Goal: Information Seeking & Learning: Check status

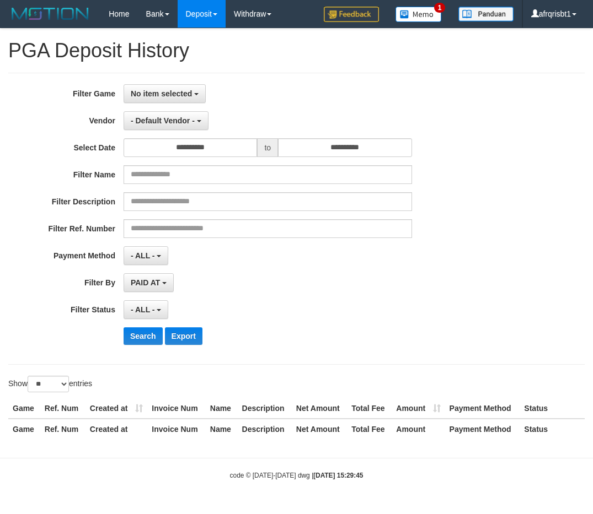
select select "**********"
select select "*"
select select "**"
click at [186, 123] on span "- Default Vendor -" at bounding box center [163, 120] width 64 height 9
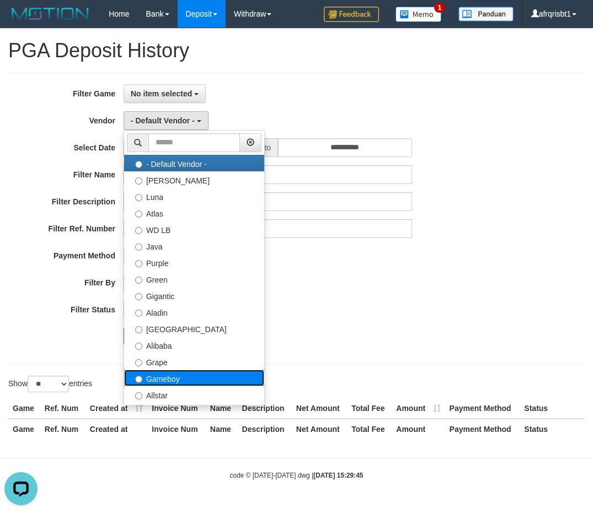
click at [159, 378] on label "Gameboy" at bounding box center [194, 378] width 140 height 17
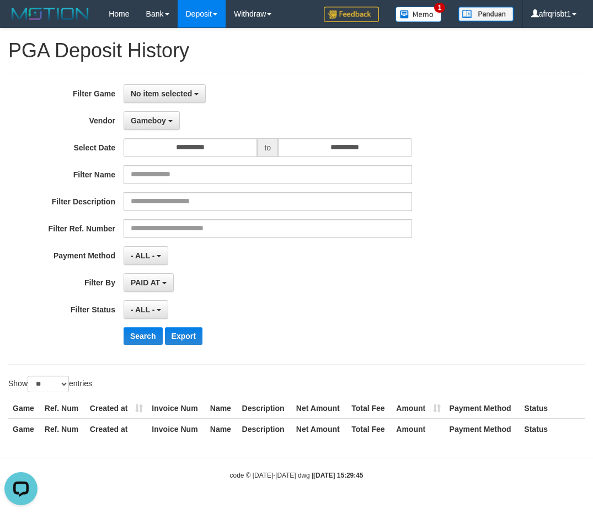
click at [460, 286] on div "**********" at bounding box center [247, 282] width 494 height 19
click at [138, 334] on button "Search" at bounding box center [142, 336] width 39 height 18
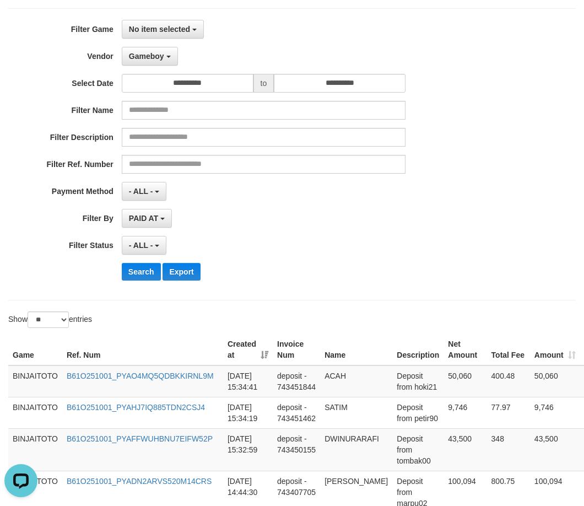
scroll to position [165, 0]
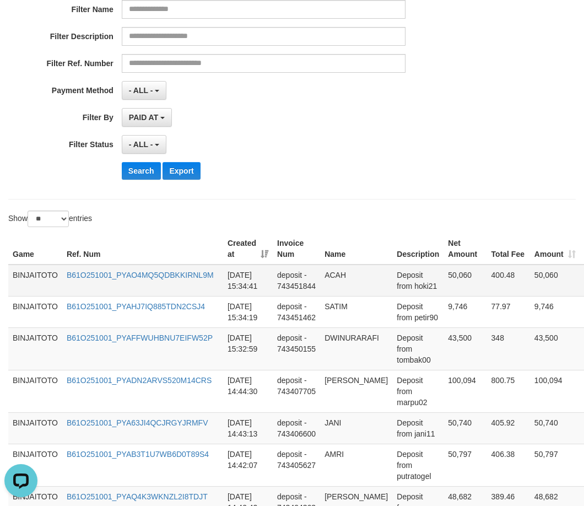
click at [340, 273] on td "ACAH" at bounding box center [356, 281] width 72 height 32
copy td "ACAH"
click at [329, 333] on td "DWINURARAFI" at bounding box center [356, 348] width 72 height 42
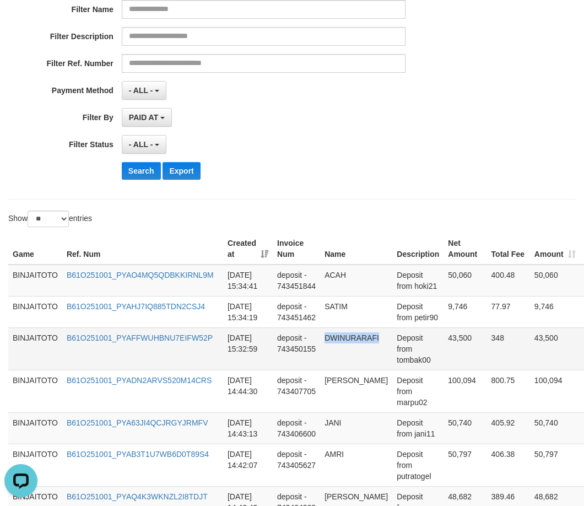
copy td "DWINURARAFI"
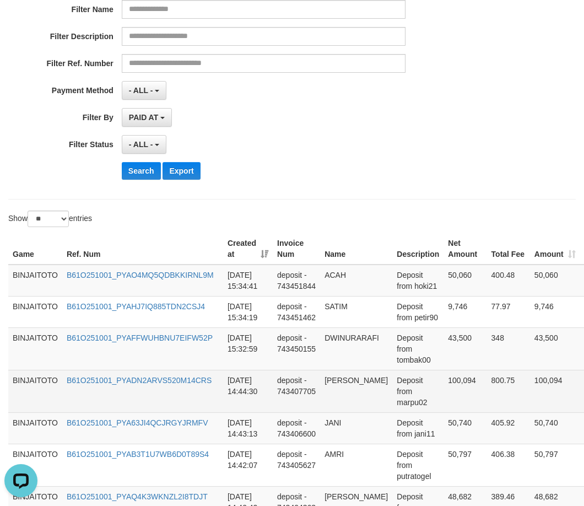
click at [339, 385] on td "[PERSON_NAME]" at bounding box center [356, 391] width 72 height 42
click at [341, 382] on td "[PERSON_NAME]" at bounding box center [356, 391] width 72 height 42
copy td "[PERSON_NAME]"
drag, startPoint x: 341, startPoint y: 382, endPoint x: 347, endPoint y: 389, distance: 8.6
click at [347, 389] on td "[PERSON_NAME]" at bounding box center [356, 391] width 72 height 42
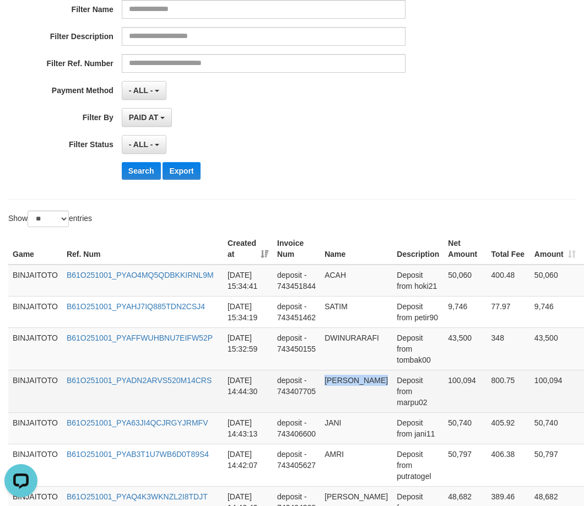
click at [368, 398] on td "[PERSON_NAME]" at bounding box center [356, 391] width 72 height 42
copy td "[PERSON_NAME]"
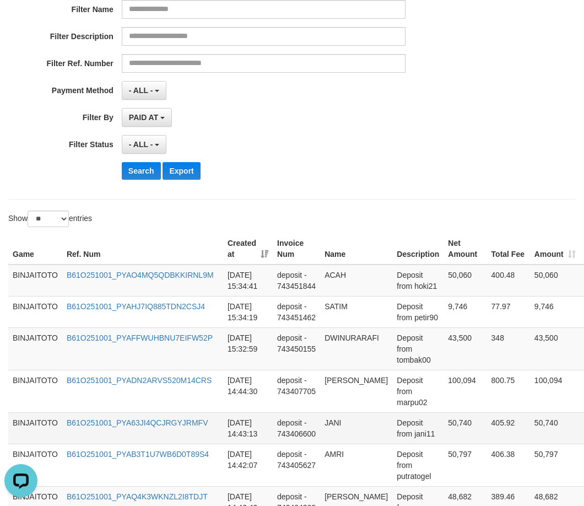
click at [336, 421] on td "JANI" at bounding box center [356, 427] width 72 height 31
click at [337, 421] on td "JANI" at bounding box center [356, 427] width 72 height 31
copy td "JANI"
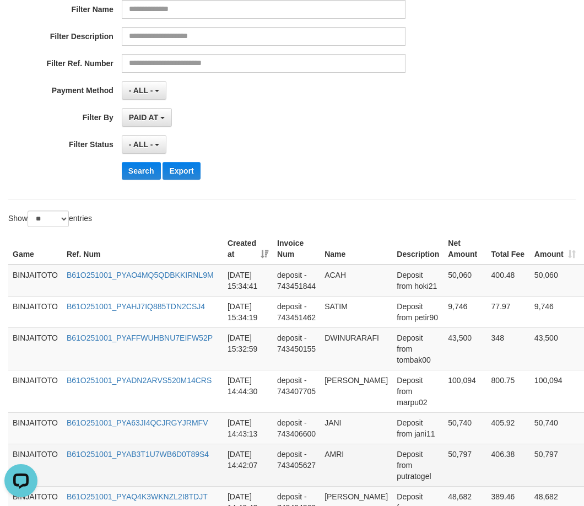
click at [336, 452] on td "AMRI" at bounding box center [356, 465] width 72 height 42
click at [337, 451] on td "AMRI" at bounding box center [356, 465] width 72 height 42
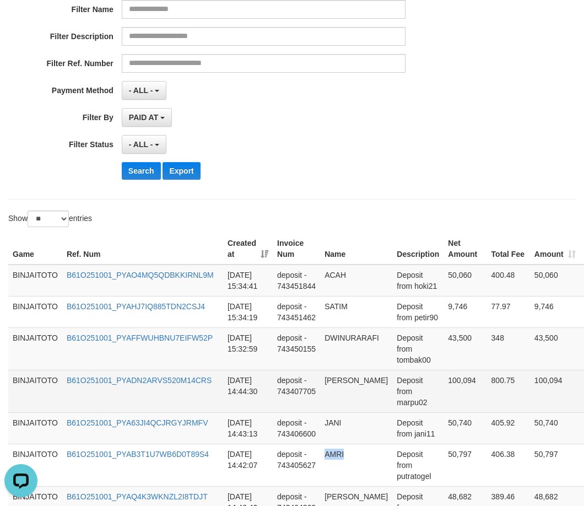
copy td "AMRI"
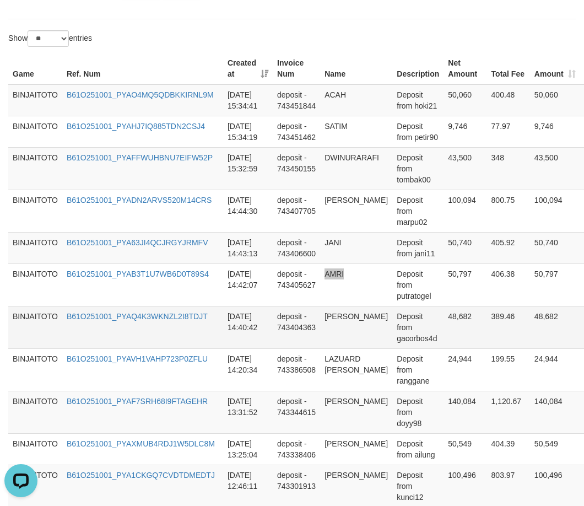
scroll to position [386, 0]
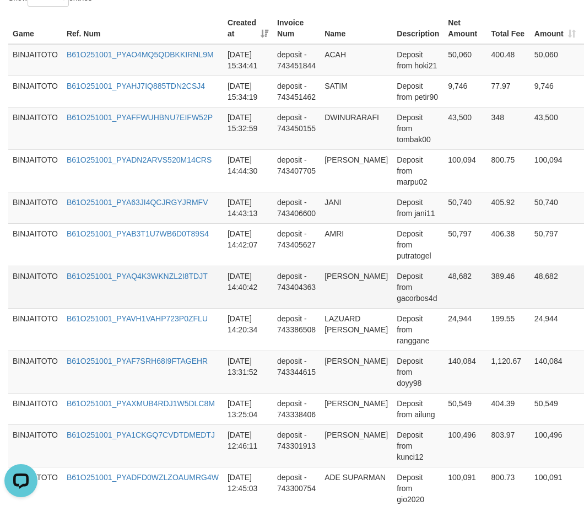
click at [325, 275] on td "[PERSON_NAME]" at bounding box center [356, 287] width 72 height 42
drag, startPoint x: 325, startPoint y: 275, endPoint x: 352, endPoint y: 297, distance: 35.3
click at [352, 297] on td "[PERSON_NAME]" at bounding box center [356, 287] width 72 height 42
copy td "[PERSON_NAME]"
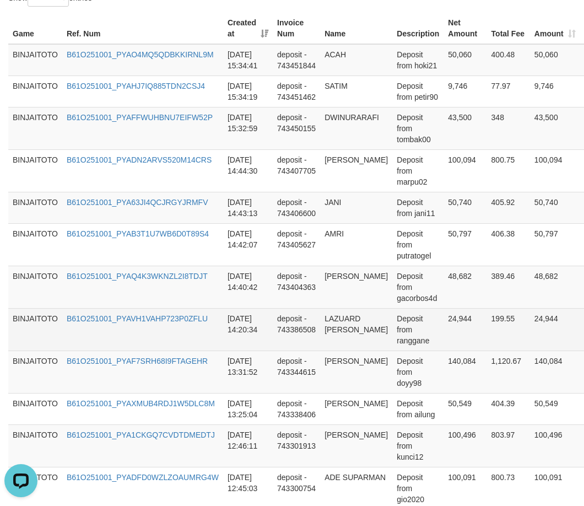
click at [331, 322] on td "LAZUARD [PERSON_NAME]" at bounding box center [356, 329] width 72 height 42
drag, startPoint x: 331, startPoint y: 322, endPoint x: 347, endPoint y: 352, distance: 33.8
click at [347, 351] on td "LAZUARD [PERSON_NAME]" at bounding box center [356, 329] width 72 height 42
copy td "LAZUARD [PERSON_NAME]"
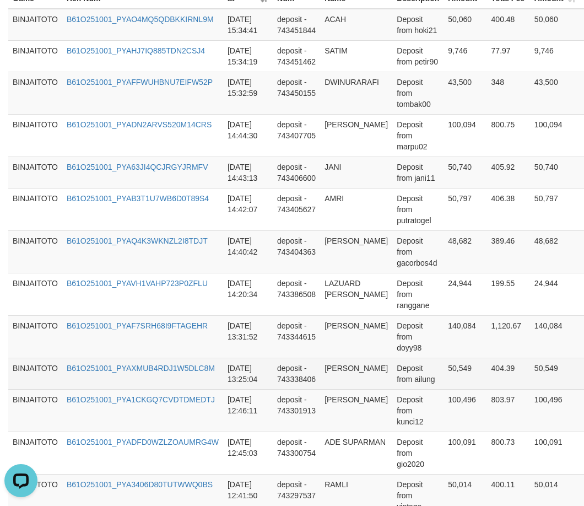
scroll to position [441, 0]
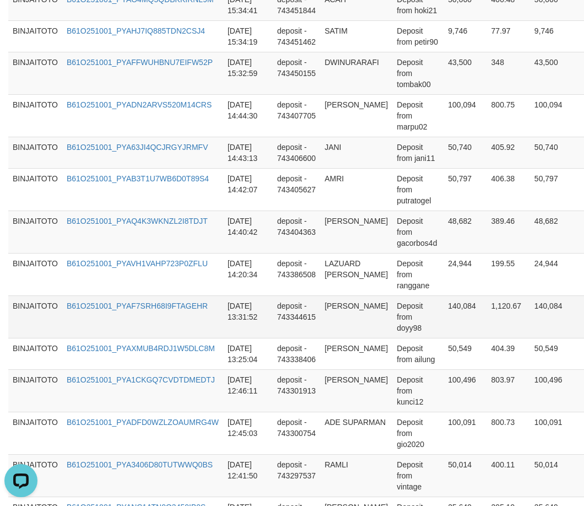
click at [331, 313] on td "[PERSON_NAME]" at bounding box center [356, 316] width 72 height 42
drag, startPoint x: 331, startPoint y: 313, endPoint x: 342, endPoint y: 326, distance: 16.8
click at [342, 326] on td "[PERSON_NAME]" at bounding box center [356, 316] width 72 height 42
copy td "[PERSON_NAME]"
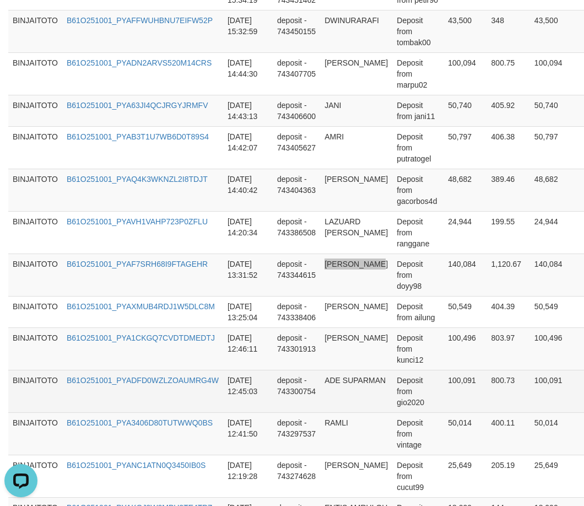
scroll to position [551, 0]
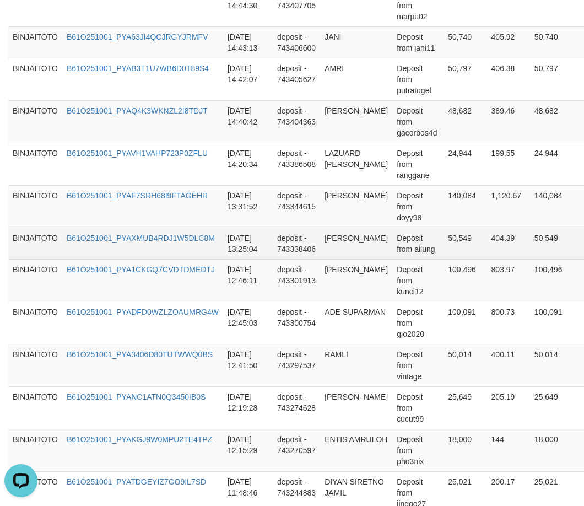
click at [330, 251] on td "[PERSON_NAME]" at bounding box center [356, 243] width 72 height 31
drag, startPoint x: 338, startPoint y: 254, endPoint x: 357, endPoint y: 260, distance: 19.5
click at [357, 259] on td "[PERSON_NAME]" at bounding box center [356, 243] width 72 height 31
click at [351, 255] on td "[PERSON_NAME]" at bounding box center [356, 243] width 72 height 31
drag, startPoint x: 351, startPoint y: 255, endPoint x: 368, endPoint y: 262, distance: 18.7
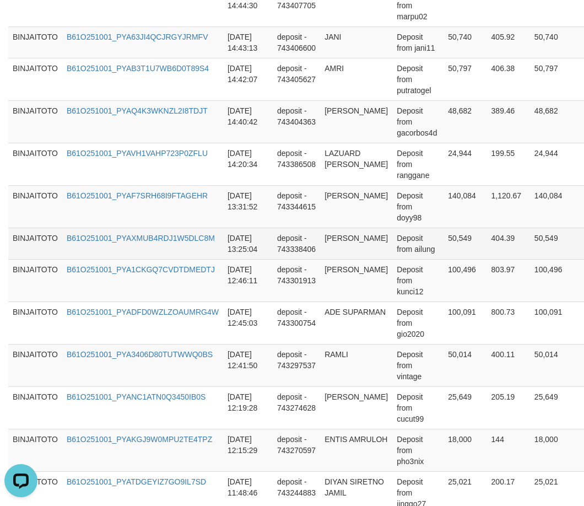
click at [368, 259] on td "[PERSON_NAME]" at bounding box center [356, 243] width 72 height 31
drag, startPoint x: 368, startPoint y: 262, endPoint x: 321, endPoint y: 251, distance: 48.3
click at [321, 251] on td "[PERSON_NAME]" at bounding box center [356, 243] width 72 height 31
click at [347, 252] on td "[PERSON_NAME]" at bounding box center [356, 243] width 72 height 31
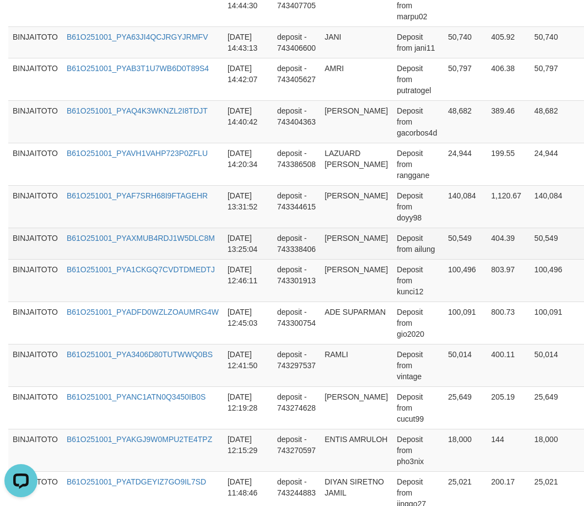
drag, startPoint x: 347, startPoint y: 252, endPoint x: 360, endPoint y: 263, distance: 17.3
click at [360, 259] on td "[PERSON_NAME]" at bounding box center [356, 243] width 72 height 31
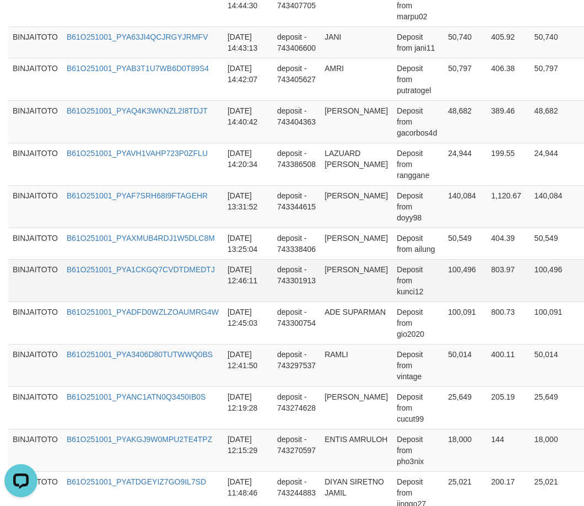
click at [335, 282] on td "[PERSON_NAME]" at bounding box center [356, 280] width 72 height 42
drag, startPoint x: 335, startPoint y: 282, endPoint x: 346, endPoint y: 279, distance: 12.0
click at [346, 279] on td "[PERSON_NAME]" at bounding box center [356, 280] width 72 height 42
copy td "[PERSON_NAME]"
click at [327, 285] on td "[PERSON_NAME]" at bounding box center [356, 280] width 72 height 42
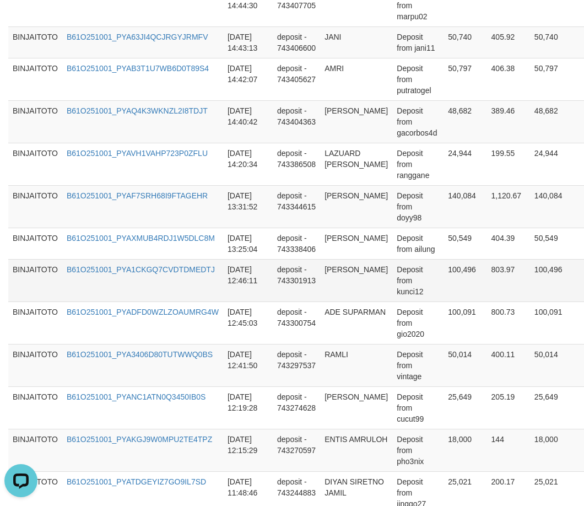
click at [329, 281] on td "[PERSON_NAME]" at bounding box center [356, 280] width 72 height 42
drag, startPoint x: 329, startPoint y: 281, endPoint x: 360, endPoint y: 275, distance: 31.4
click at [360, 275] on td "[PERSON_NAME]" at bounding box center [356, 280] width 72 height 42
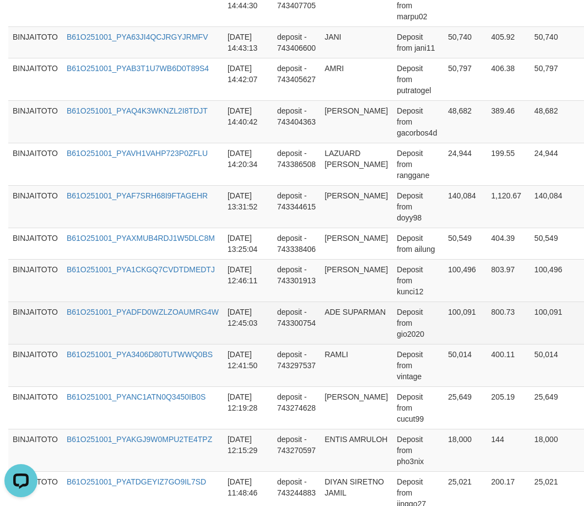
click at [331, 324] on td "ADE SUPARMAN" at bounding box center [356, 323] width 72 height 42
drag, startPoint x: 331, startPoint y: 324, endPoint x: 351, endPoint y: 333, distance: 21.4
click at [351, 333] on td "ADE SUPARMAN" at bounding box center [356, 323] width 72 height 42
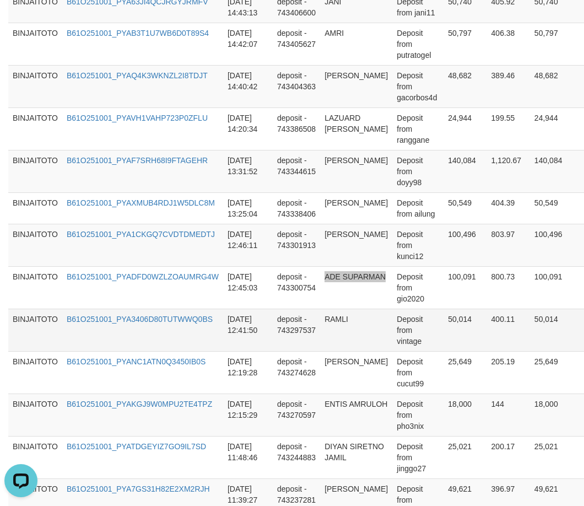
scroll to position [606, 0]
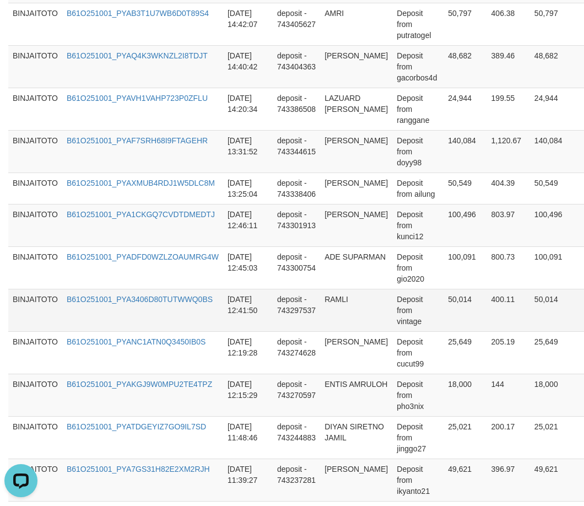
click at [333, 309] on td "RAMLI" at bounding box center [356, 310] width 72 height 42
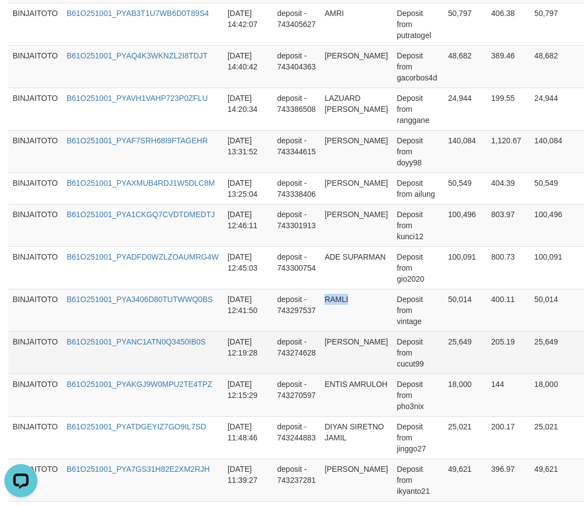
click at [340, 352] on td "[PERSON_NAME]" at bounding box center [356, 352] width 72 height 42
drag, startPoint x: 340, startPoint y: 352, endPoint x: 360, endPoint y: 352, distance: 20.4
click at [360, 352] on td "[PERSON_NAME]" at bounding box center [356, 352] width 72 height 42
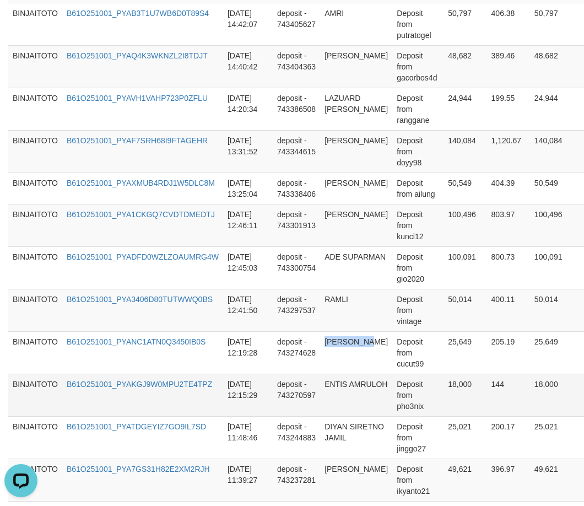
click at [337, 392] on td "ENTIS AMRULOH" at bounding box center [356, 395] width 72 height 42
drag, startPoint x: 337, startPoint y: 395, endPoint x: 357, endPoint y: 418, distance: 30.6
click at [357, 416] on td "ENTIS AMRULOH" at bounding box center [356, 395] width 72 height 42
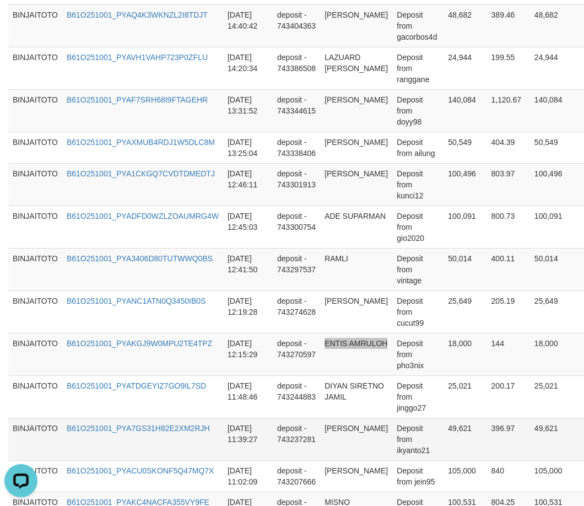
scroll to position [717, 0]
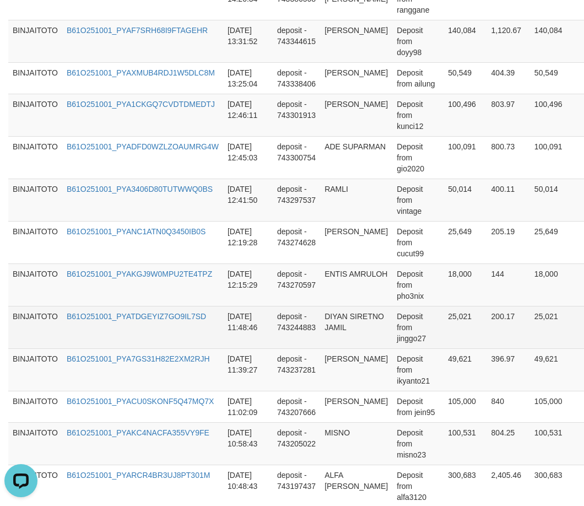
click at [330, 332] on td "DIYAN SIRETNO JAMIL" at bounding box center [356, 327] width 72 height 42
drag, startPoint x: 330, startPoint y: 332, endPoint x: 336, endPoint y: 344, distance: 13.3
click at [336, 344] on td "DIYAN SIRETNO JAMIL" at bounding box center [356, 327] width 72 height 42
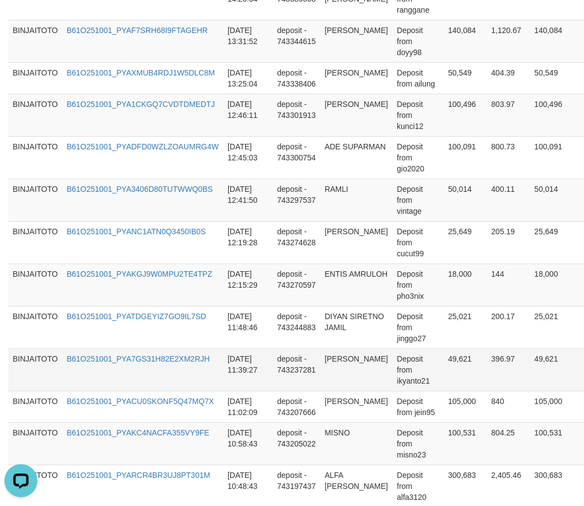
click at [331, 371] on td "[PERSON_NAME]" at bounding box center [356, 369] width 72 height 42
drag, startPoint x: 332, startPoint y: 371, endPoint x: 351, endPoint y: 381, distance: 21.2
click at [351, 381] on td "[PERSON_NAME]" at bounding box center [356, 369] width 72 height 42
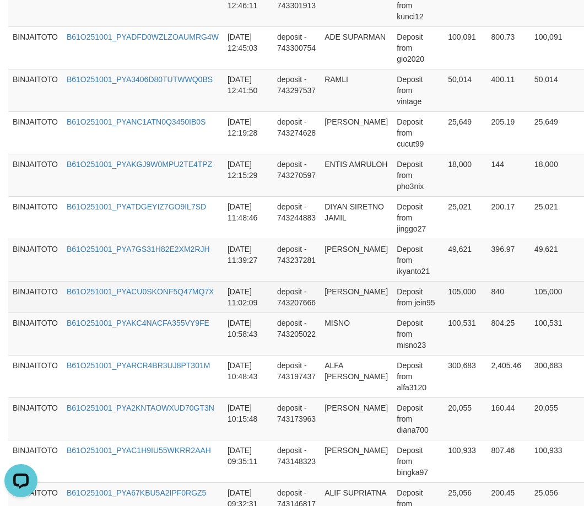
scroll to position [827, 0]
drag, startPoint x: 332, startPoint y: 302, endPoint x: 333, endPoint y: 307, distance: 5.8
click at [332, 302] on td "[PERSON_NAME]" at bounding box center [356, 296] width 72 height 31
drag, startPoint x: 333, startPoint y: 307, endPoint x: 343, endPoint y: 316, distance: 13.3
click at [343, 312] on td "[PERSON_NAME]" at bounding box center [356, 296] width 72 height 31
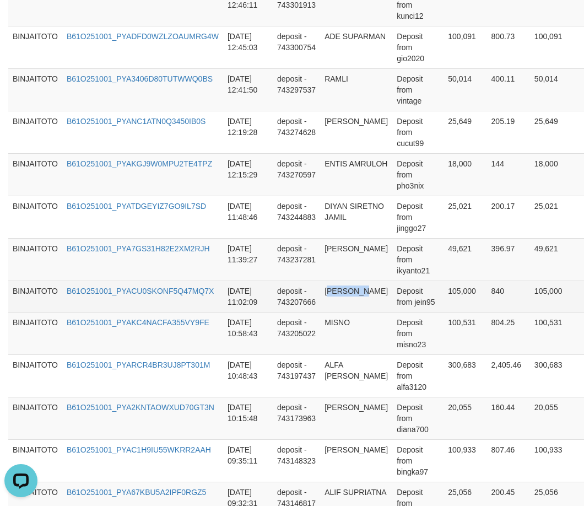
click at [338, 305] on td "[PERSON_NAME]" at bounding box center [356, 296] width 72 height 31
click at [345, 310] on td "[PERSON_NAME]" at bounding box center [356, 296] width 72 height 31
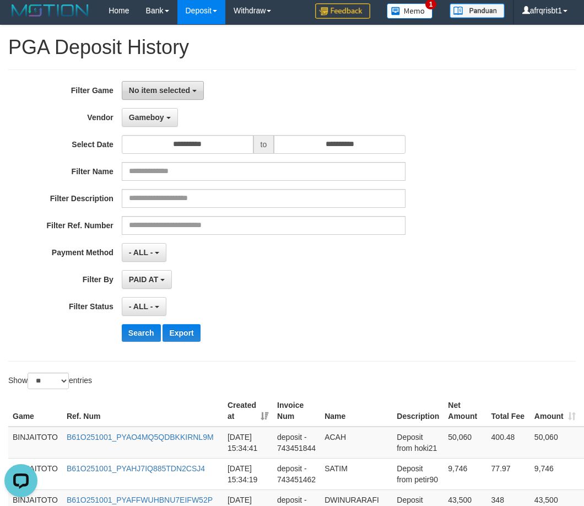
scroll to position [0, 0]
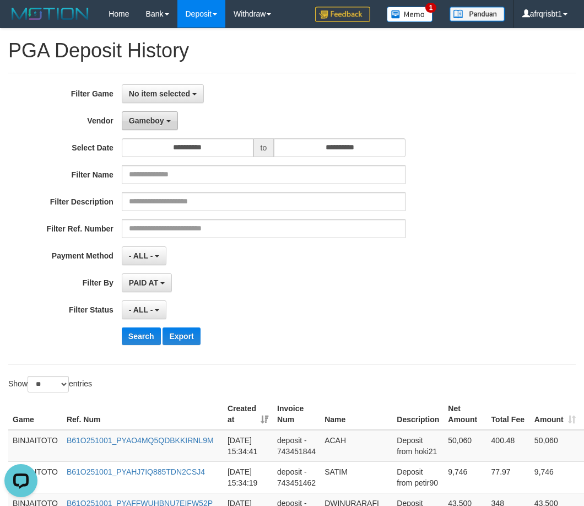
click at [159, 124] on span "Gameboy" at bounding box center [146, 120] width 35 height 9
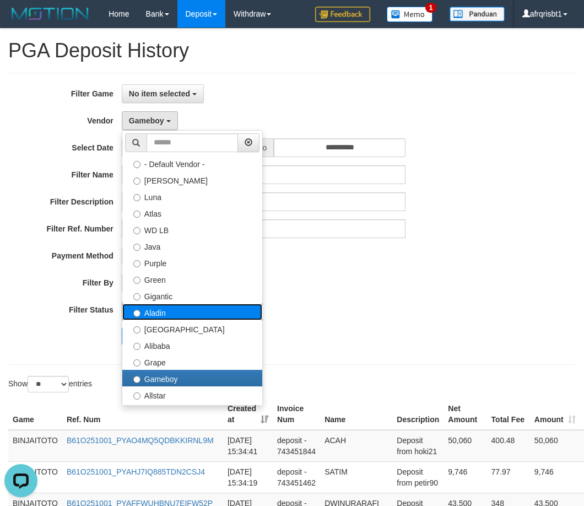
click at [158, 313] on label "Aladin" at bounding box center [192, 312] width 140 height 17
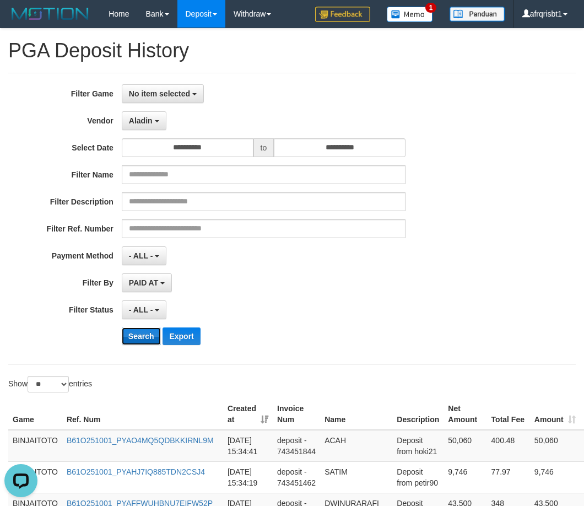
click at [146, 330] on button "Search" at bounding box center [141, 336] width 39 height 18
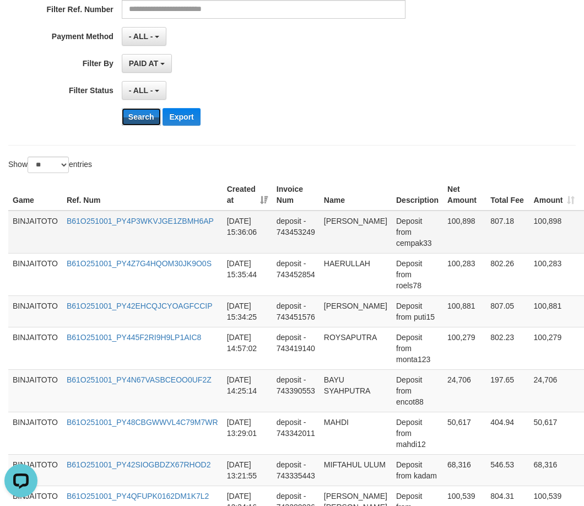
scroll to position [220, 0]
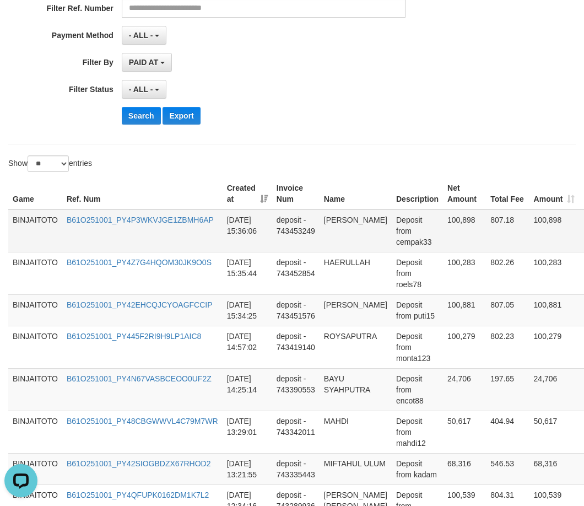
click at [342, 217] on td "[PERSON_NAME]" at bounding box center [356, 230] width 72 height 43
click at [343, 217] on td "[PERSON_NAME]" at bounding box center [356, 230] width 72 height 43
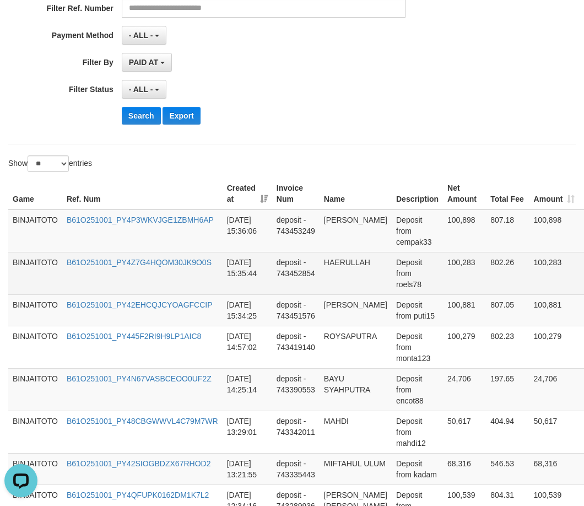
click at [333, 263] on td "HAERULLAH" at bounding box center [356, 273] width 72 height 42
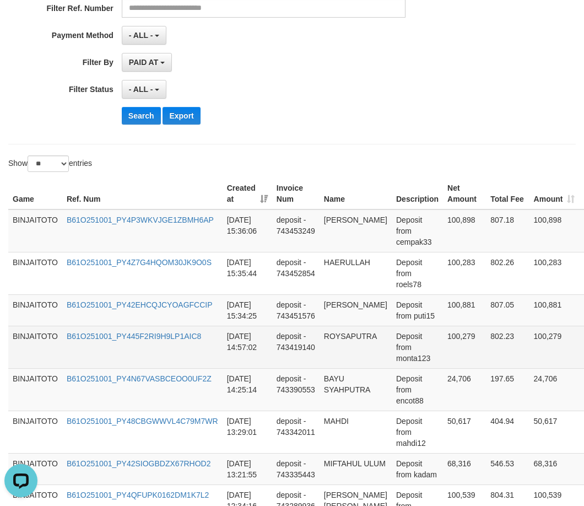
click at [338, 338] on td "ROYSAPUTRA" at bounding box center [356, 347] width 72 height 42
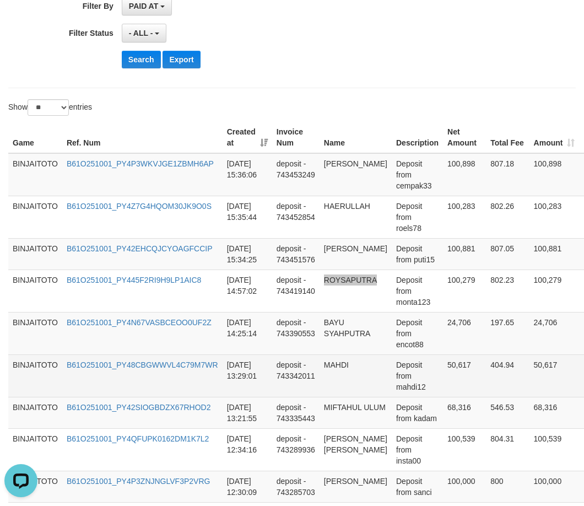
scroll to position [331, 0]
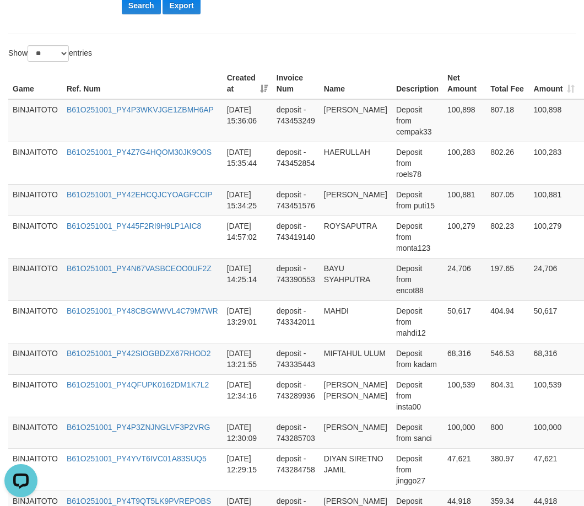
click at [333, 267] on td "BAYU SYAHPUTRA" at bounding box center [356, 279] width 72 height 42
drag, startPoint x: 333, startPoint y: 267, endPoint x: 357, endPoint y: 281, distance: 27.1
click at [357, 281] on td "BAYU SYAHPUTRA" at bounding box center [356, 279] width 72 height 42
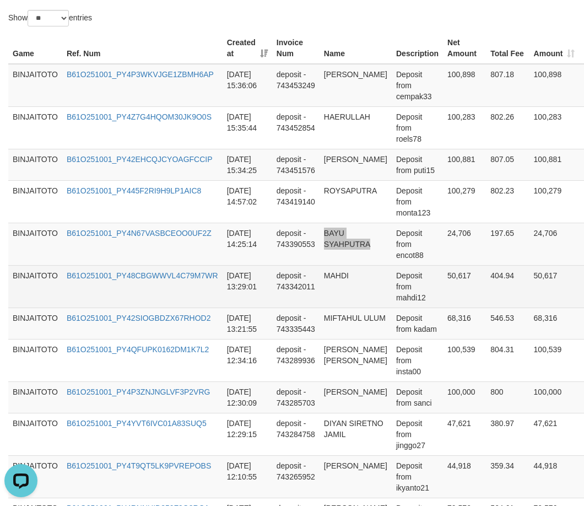
scroll to position [386, 0]
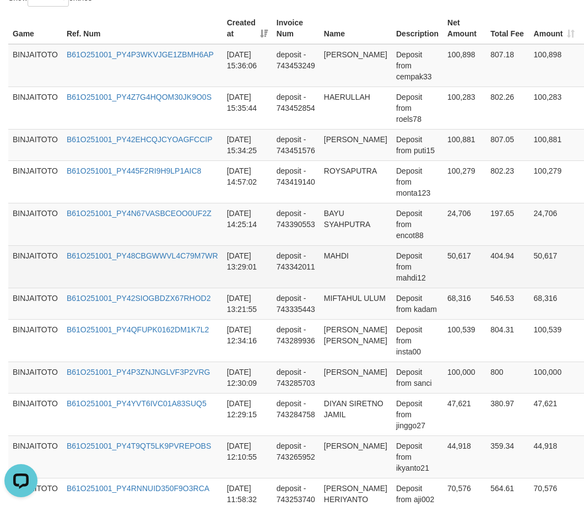
click at [335, 253] on td "MAHDI" at bounding box center [356, 266] width 72 height 42
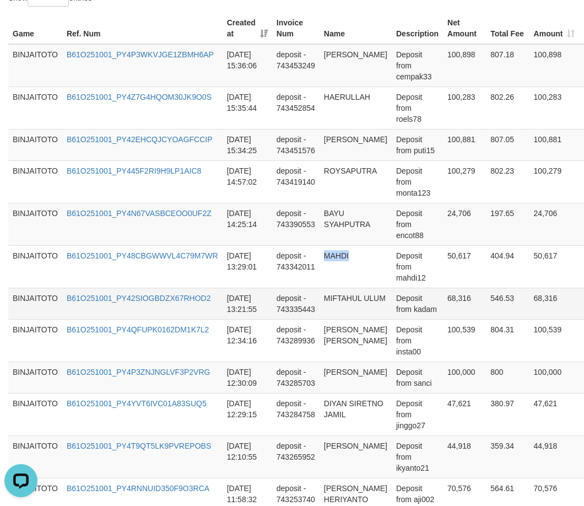
click at [338, 302] on td "MIFTAHUL ULUM" at bounding box center [356, 303] width 72 height 31
drag, startPoint x: 338, startPoint y: 302, endPoint x: 342, endPoint y: 314, distance: 12.7
click at [342, 314] on td "MIFTAHUL ULUM" at bounding box center [356, 303] width 72 height 31
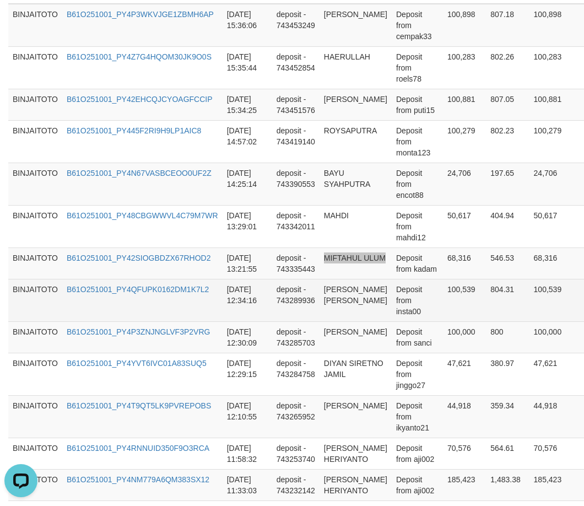
scroll to position [496, 0]
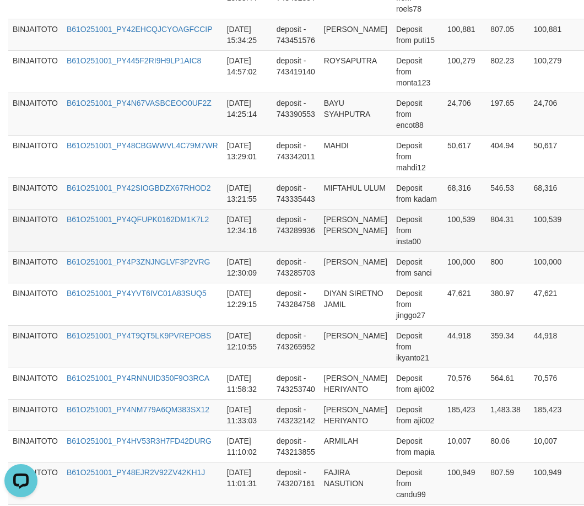
click at [335, 221] on td "[PERSON_NAME] [PERSON_NAME]" at bounding box center [356, 230] width 72 height 42
drag, startPoint x: 335, startPoint y: 221, endPoint x: 346, endPoint y: 242, distance: 23.9
click at [346, 242] on td "[PERSON_NAME] [PERSON_NAME]" at bounding box center [356, 230] width 72 height 42
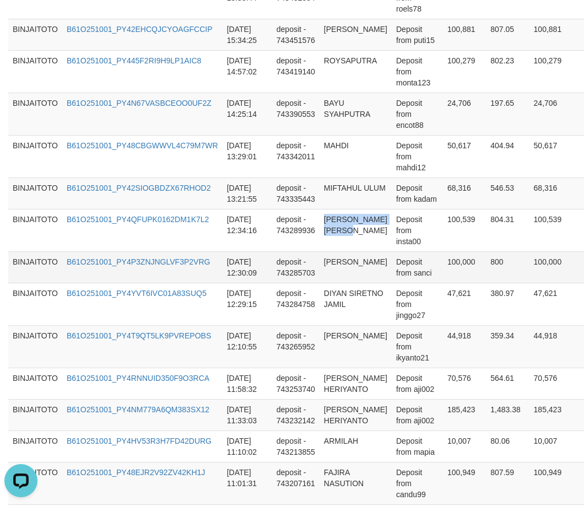
click at [329, 263] on td "[PERSON_NAME]" at bounding box center [356, 266] width 72 height 31
drag, startPoint x: 329, startPoint y: 263, endPoint x: 346, endPoint y: 273, distance: 19.5
click at [346, 273] on td "[PERSON_NAME]" at bounding box center [356, 266] width 72 height 31
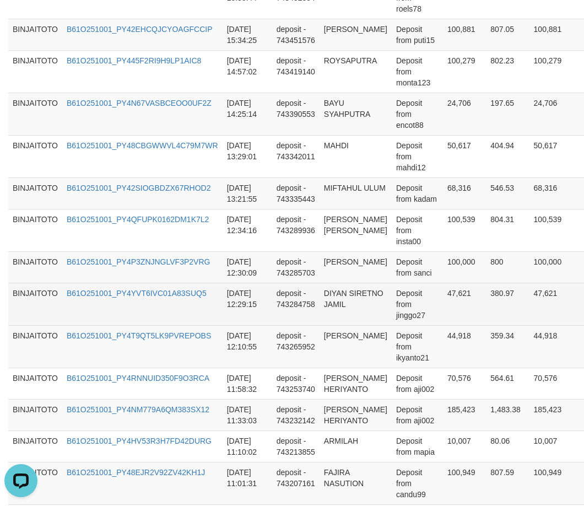
click at [331, 293] on td "DIYAN SIRETNO JAMIL" at bounding box center [356, 304] width 72 height 42
drag, startPoint x: 331, startPoint y: 293, endPoint x: 341, endPoint y: 315, distance: 23.7
click at [341, 315] on td "DIYAN SIRETNO JAMIL" at bounding box center [356, 304] width 72 height 42
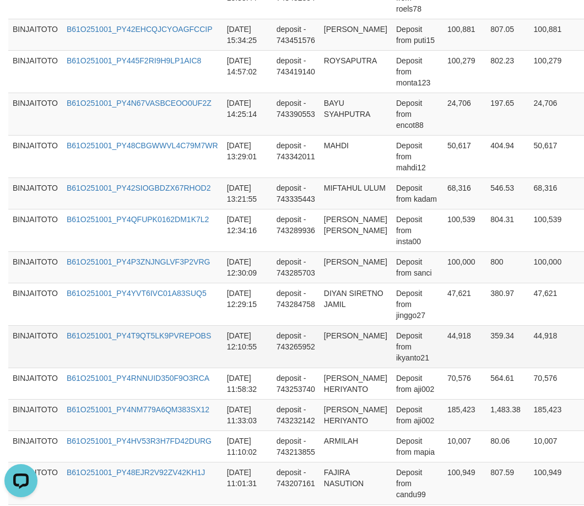
click at [338, 334] on td "[PERSON_NAME]" at bounding box center [356, 346] width 72 height 42
drag, startPoint x: 338, startPoint y: 334, endPoint x: 358, endPoint y: 341, distance: 20.6
click at [358, 341] on td "[PERSON_NAME]" at bounding box center [356, 346] width 72 height 42
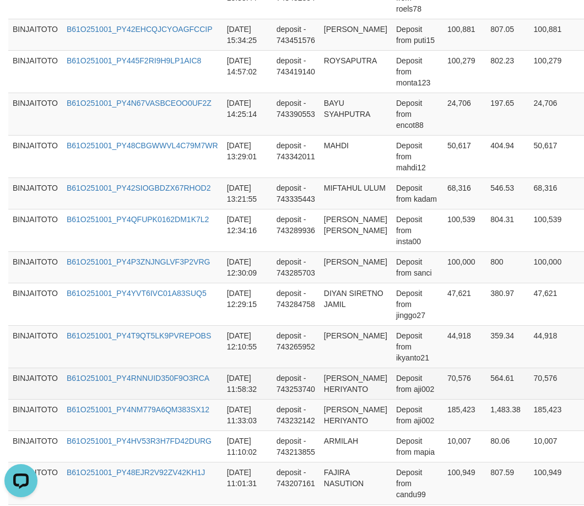
click at [333, 375] on td "[PERSON_NAME] HERIYANTO" at bounding box center [356, 383] width 72 height 31
click at [366, 385] on td "[PERSON_NAME] HERIYANTO" at bounding box center [356, 383] width 72 height 31
click at [332, 377] on td "[PERSON_NAME] HERIYANTO" at bounding box center [356, 383] width 72 height 31
drag, startPoint x: 332, startPoint y: 377, endPoint x: 358, endPoint y: 385, distance: 26.5
click at [358, 385] on td "[PERSON_NAME] HERIYANTO" at bounding box center [356, 383] width 72 height 31
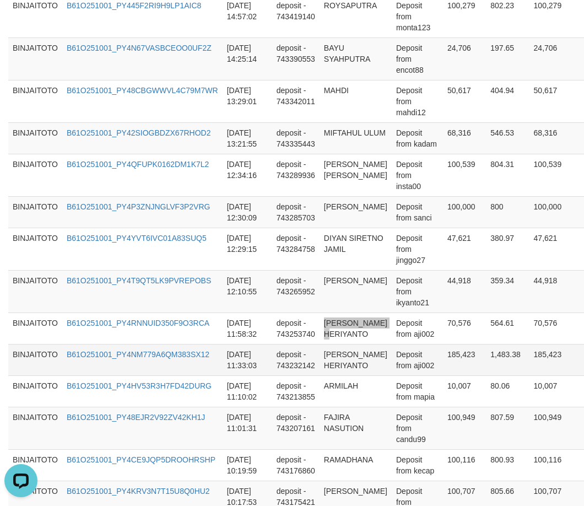
scroll to position [606, 0]
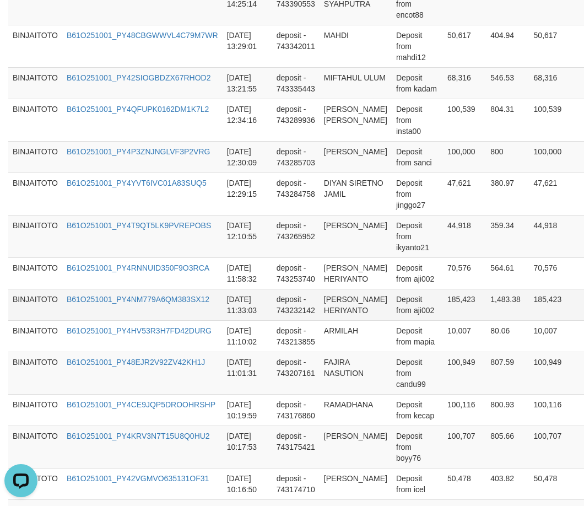
click at [349, 301] on td "[PERSON_NAME] HERIYANTO" at bounding box center [356, 304] width 72 height 31
drag, startPoint x: 349, startPoint y: 301, endPoint x: 365, endPoint y: 310, distance: 18.7
click at [365, 310] on td "[PERSON_NAME] HERIYANTO" at bounding box center [356, 304] width 72 height 31
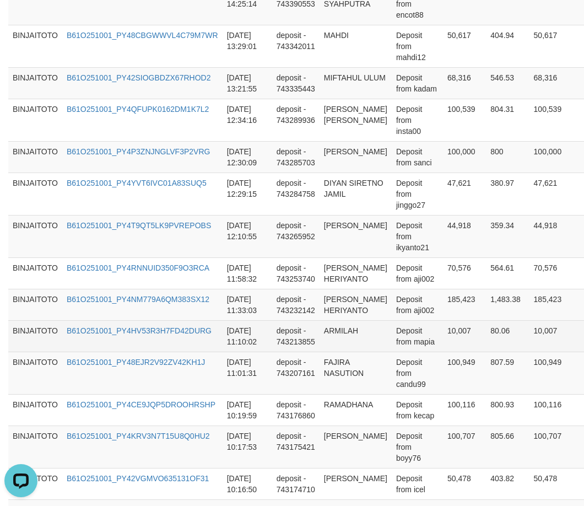
click at [342, 329] on td "ARMILAH" at bounding box center [356, 335] width 72 height 31
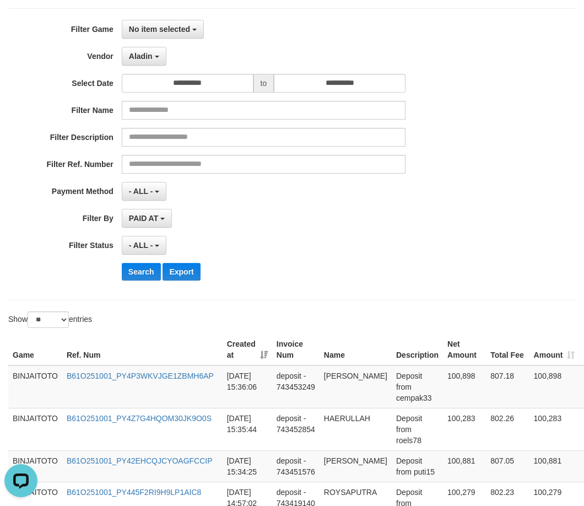
scroll to position [55, 0]
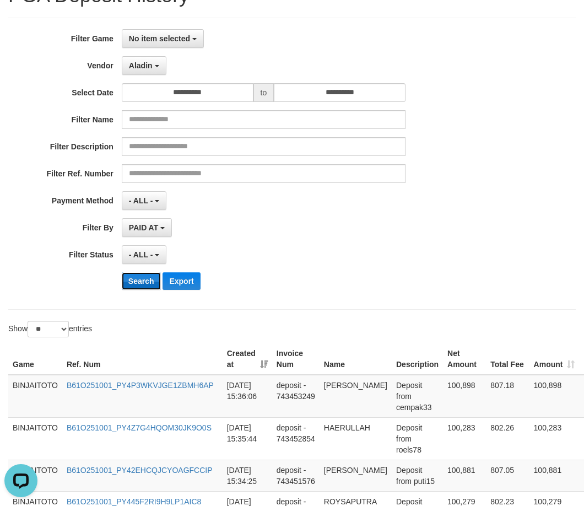
click at [137, 282] on button "Search" at bounding box center [141, 281] width 39 height 18
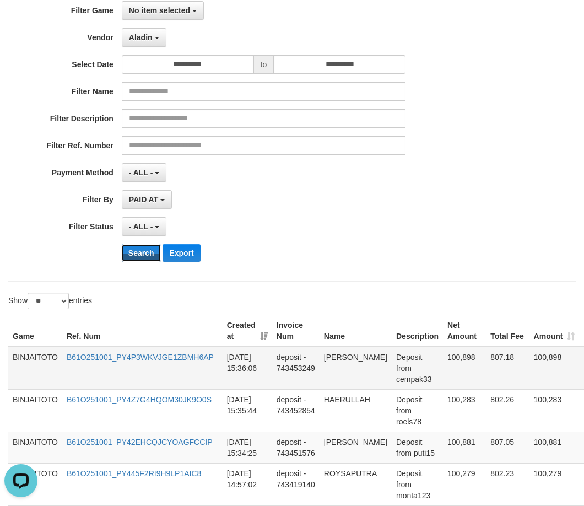
scroll to position [110, 0]
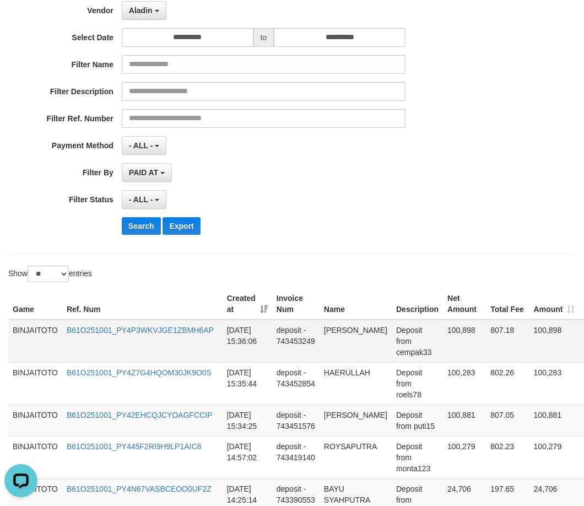
click at [337, 333] on td "[PERSON_NAME]" at bounding box center [356, 341] width 72 height 43
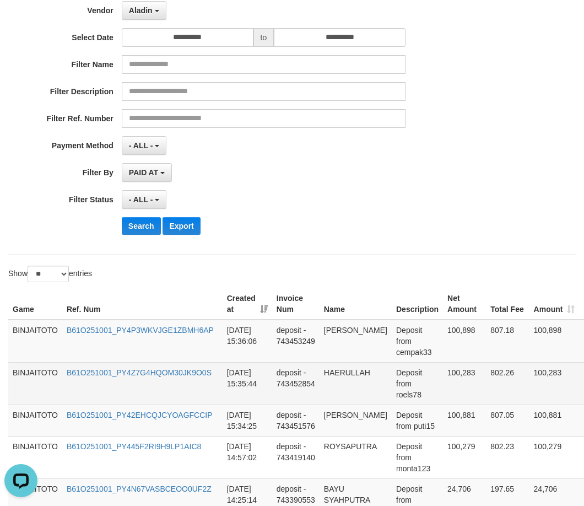
click at [340, 373] on td "HAERULLAH" at bounding box center [356, 383] width 72 height 42
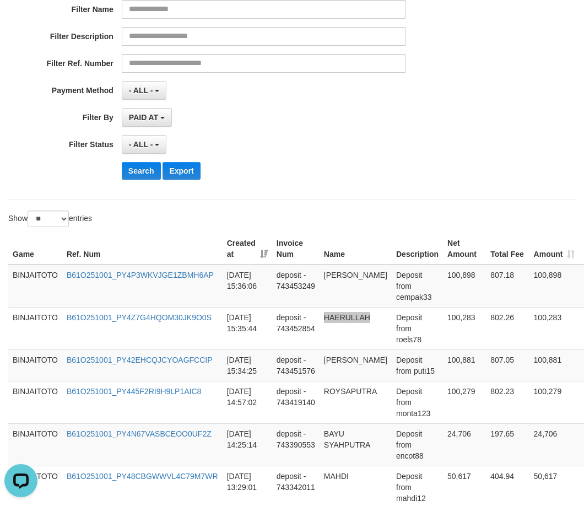
scroll to position [0, 0]
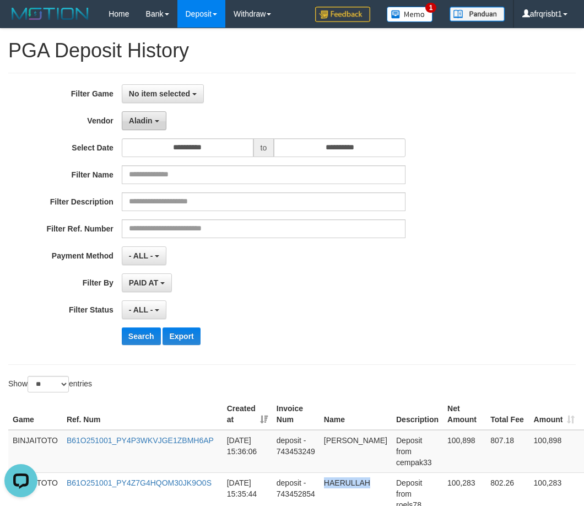
click at [161, 121] on button "Aladin" at bounding box center [144, 120] width 45 height 19
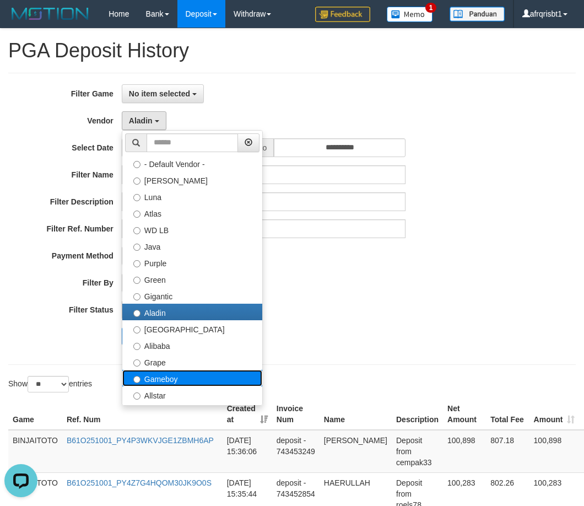
drag, startPoint x: 171, startPoint y: 375, endPoint x: 157, endPoint y: 364, distance: 18.0
click at [171, 375] on label "Gameboy" at bounding box center [192, 378] width 140 height 17
select select "**********"
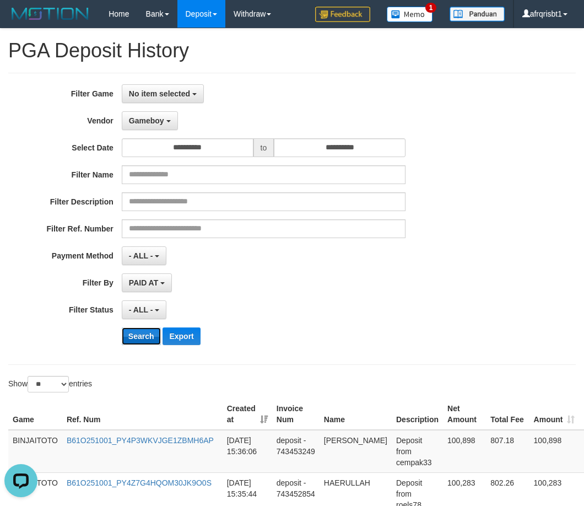
click at [138, 341] on button "Search" at bounding box center [141, 336] width 39 height 18
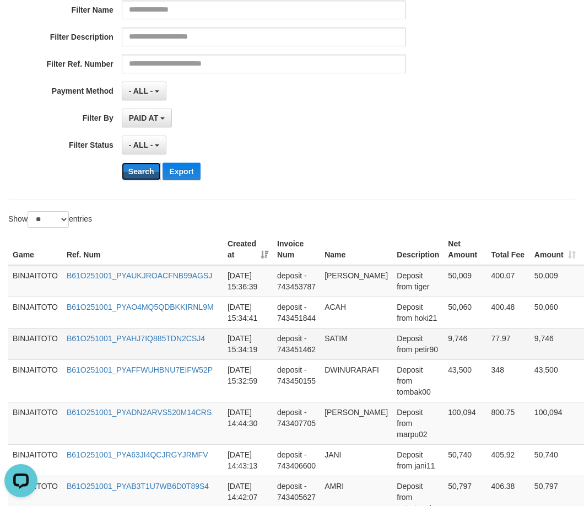
scroll to position [165, 0]
click at [327, 278] on td "[PERSON_NAME]" at bounding box center [356, 281] width 72 height 32
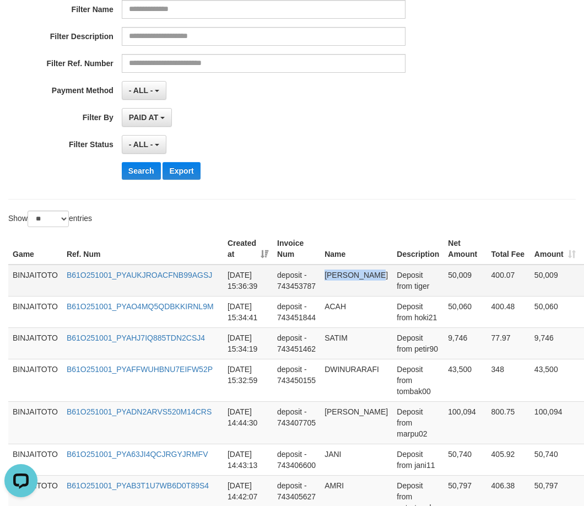
drag, startPoint x: 327, startPoint y: 278, endPoint x: 355, endPoint y: 288, distance: 29.3
click at [355, 288] on td "[PERSON_NAME]" at bounding box center [356, 281] width 72 height 32
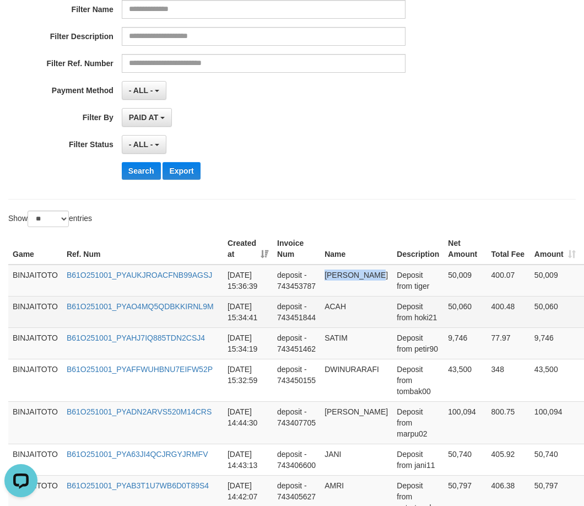
click at [330, 304] on td "ACAH" at bounding box center [356, 311] width 72 height 31
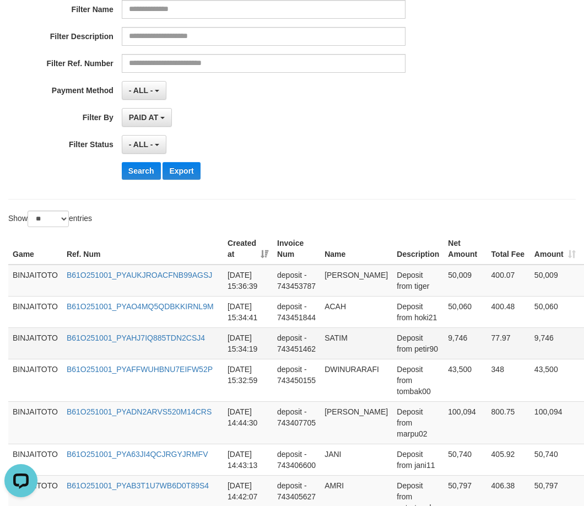
click at [336, 337] on td "SATIM" at bounding box center [356, 342] width 72 height 31
